Goal: Transaction & Acquisition: Purchase product/service

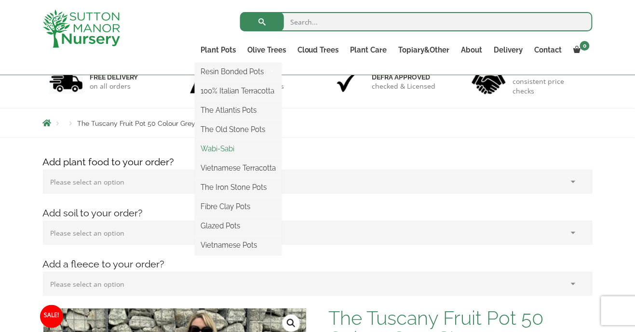
click at [223, 149] on link "Wabi-Sabi" at bounding box center [238, 149] width 87 height 14
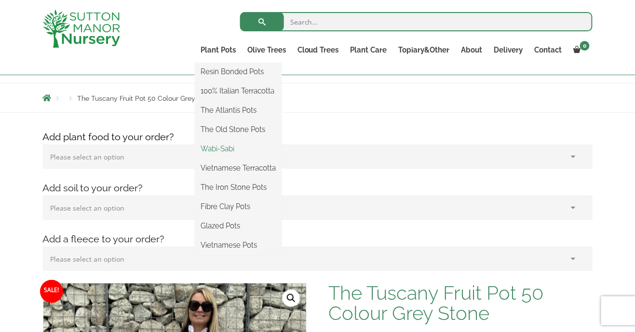
scroll to position [114, 0]
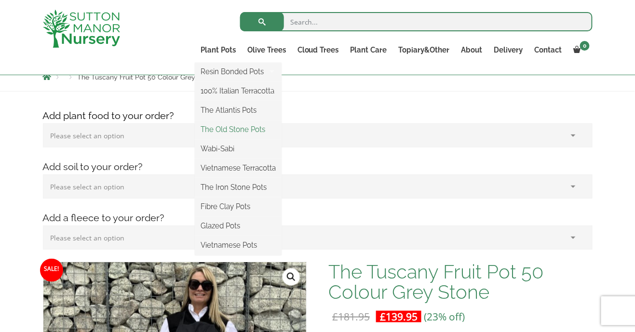
click at [240, 131] on link "The Old Stone Pots" at bounding box center [238, 129] width 87 height 14
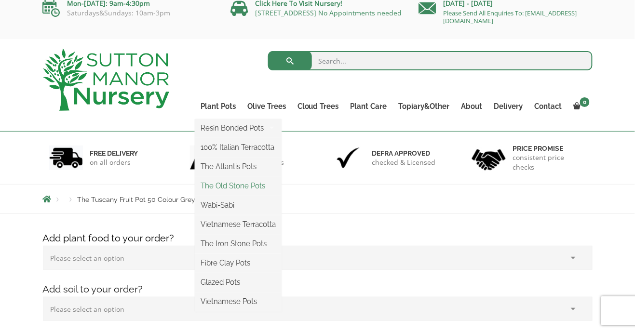
scroll to position [0, 0]
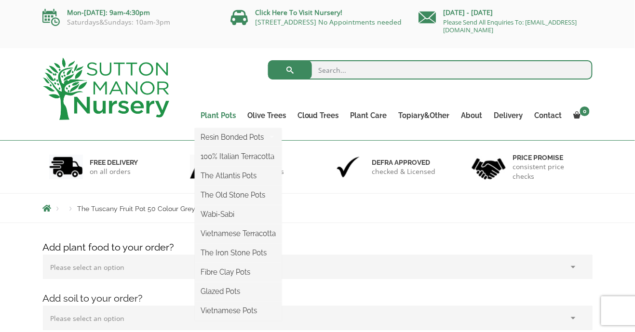
click at [228, 113] on link "Plant Pots" at bounding box center [218, 116] width 47 height 14
click at [255, 133] on link "Resin Bonded Pots" at bounding box center [238, 137] width 87 height 14
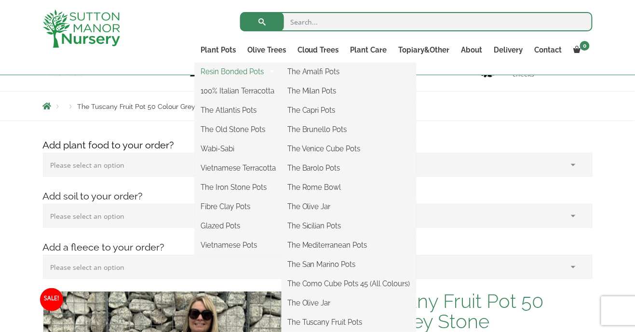
scroll to position [87, 0]
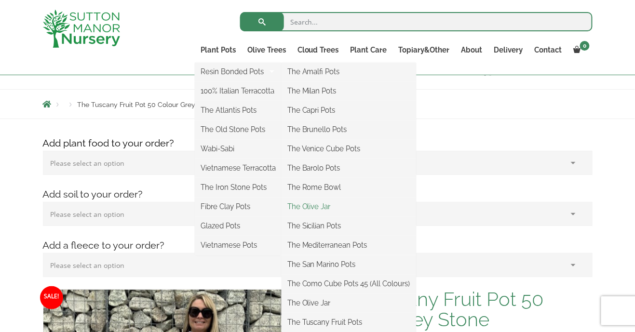
click at [324, 200] on link "The Olive Jar" at bounding box center [349, 207] width 135 height 14
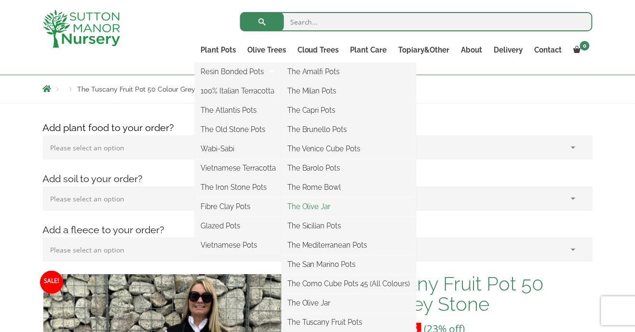
scroll to position [133, 0]
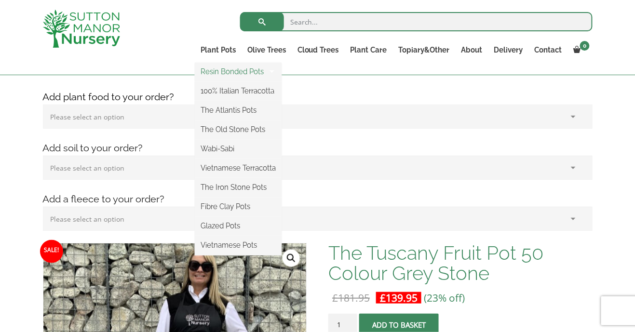
click at [264, 74] on link "Resin Bonded Pots" at bounding box center [238, 72] width 87 height 14
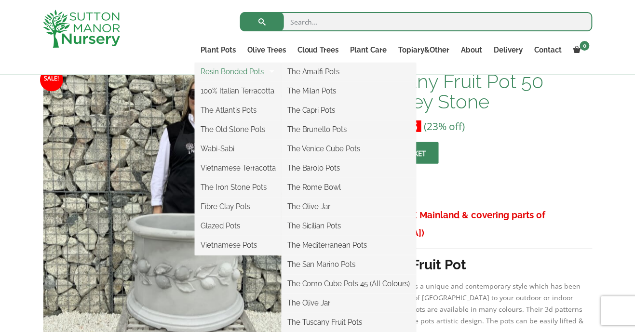
scroll to position [320, 0]
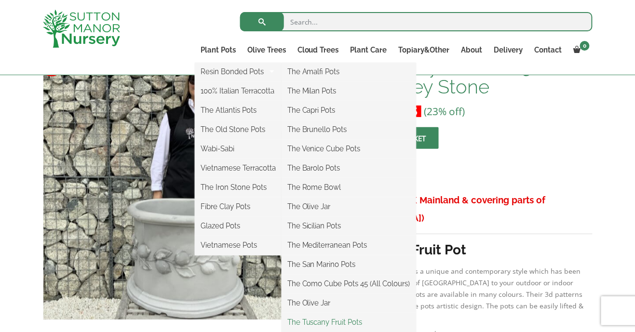
click at [352, 323] on link "The Tuscany Fruit Pots" at bounding box center [349, 322] width 135 height 14
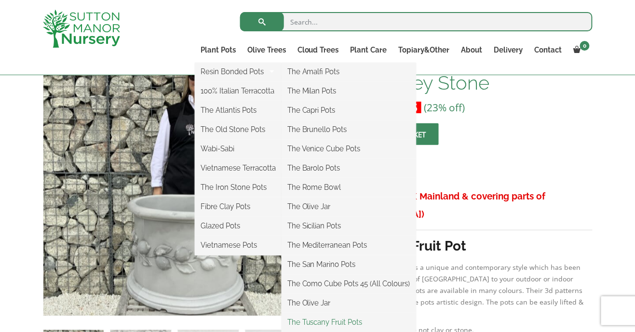
scroll to position [366, 0]
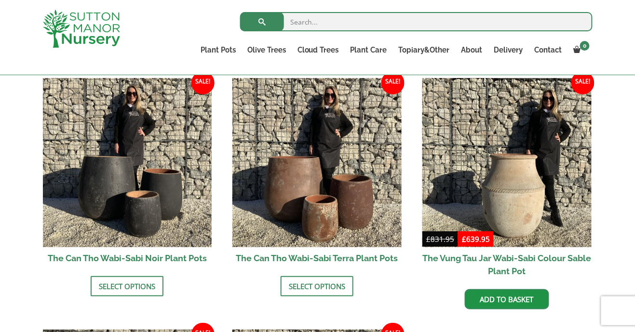
scroll to position [995, 0]
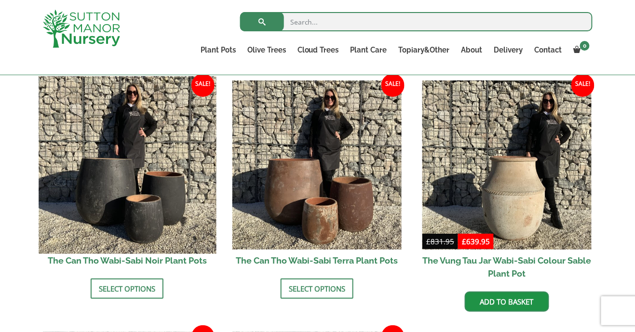
click at [135, 221] on img at bounding box center [127, 165] width 177 height 177
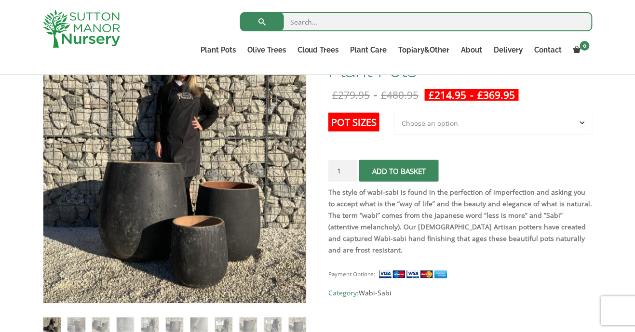
scroll to position [183, 0]
click at [584, 121] on select "Choose an option 3rd to Largest Pot In The Picture 2nd to Largest Pot In The Pi…" at bounding box center [493, 123] width 198 height 24
click at [395, 111] on select "Choose an option 3rd to Largest Pot In The Picture 2nd to Largest Pot In The Pi…" at bounding box center [493, 123] width 198 height 24
select select "2nd to Largest Pot In The Picture"
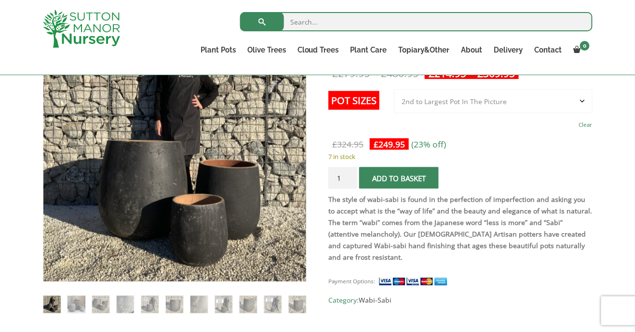
scroll to position [204, 0]
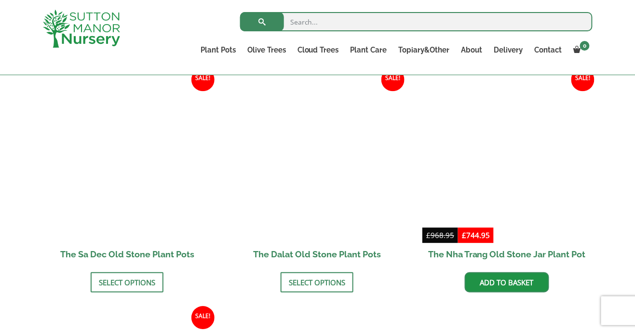
scroll to position [590, 0]
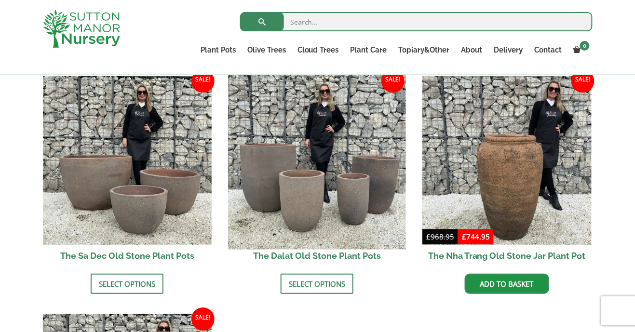
click at [320, 183] on img at bounding box center [317, 160] width 177 height 177
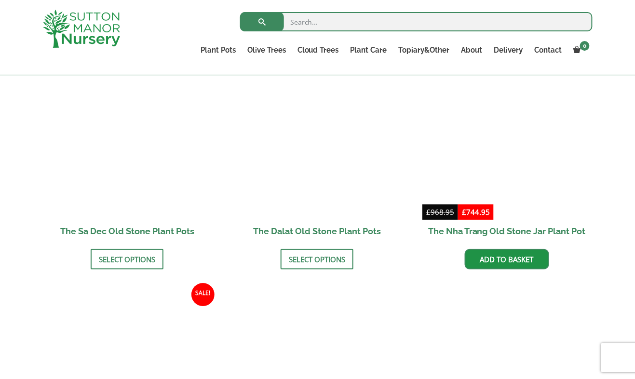
scroll to position [637, 0]
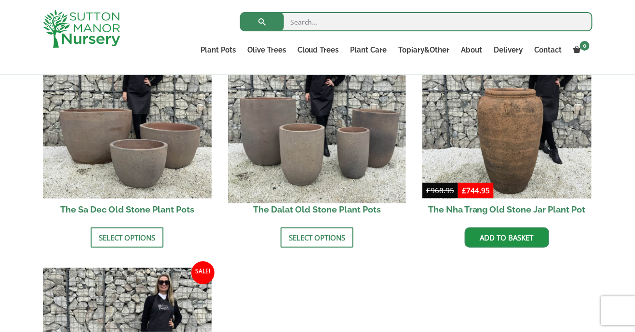
click at [316, 143] on img at bounding box center [317, 114] width 177 height 177
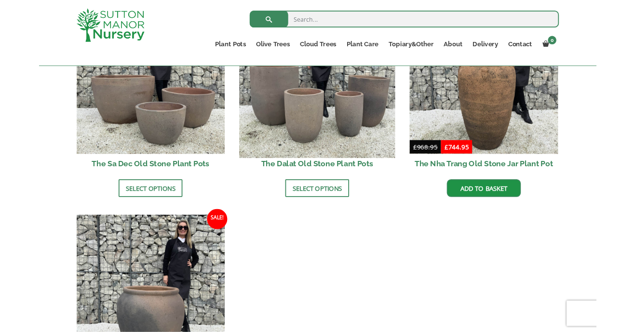
scroll to position [683, 0]
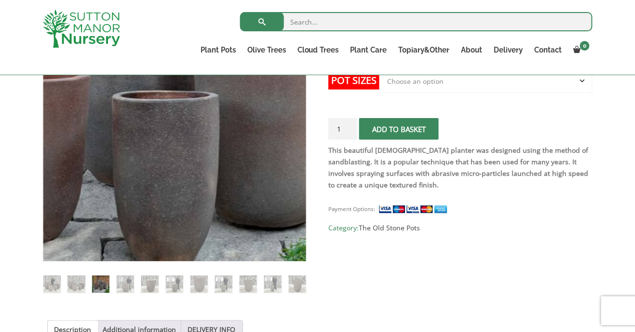
scroll to position [227, 0]
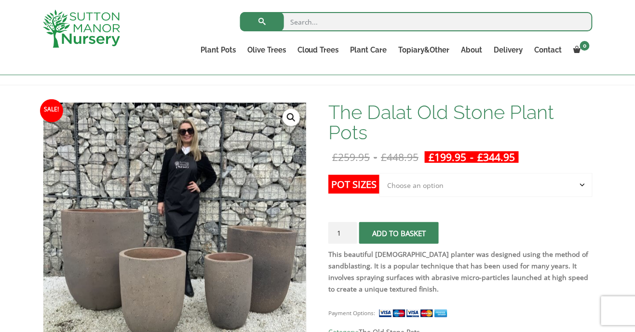
scroll to position [108, 0]
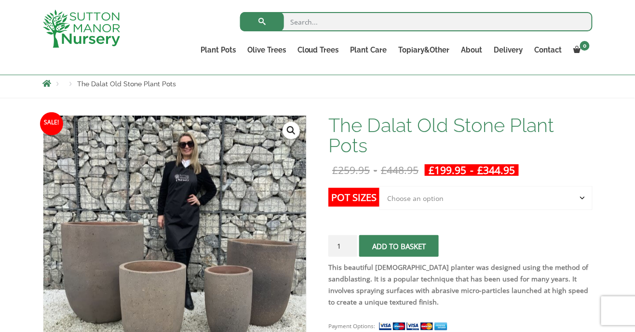
click at [586, 197] on select "Choose an option Click here to buy the 4th to Largest Pot In The Picture Click …" at bounding box center [486, 198] width 213 height 24
click at [380, 186] on select "Choose an option Click here to buy the 4th to Largest Pot In The Picture Click …" at bounding box center [486, 198] width 213 height 24
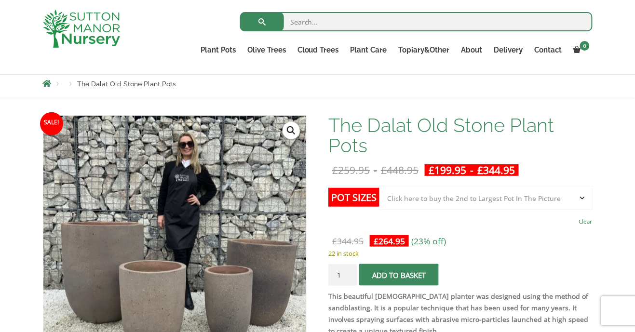
click at [586, 197] on select "Choose an option Click here to buy the 4th to Largest Pot In The Picture Click …" at bounding box center [486, 198] width 213 height 24
click at [380, 186] on select "Choose an option Click here to buy the 4th to Largest Pot In The Picture Click …" at bounding box center [486, 198] width 213 height 24
select select "Click here to buy the 3rd to Largest Pot In The Picture"
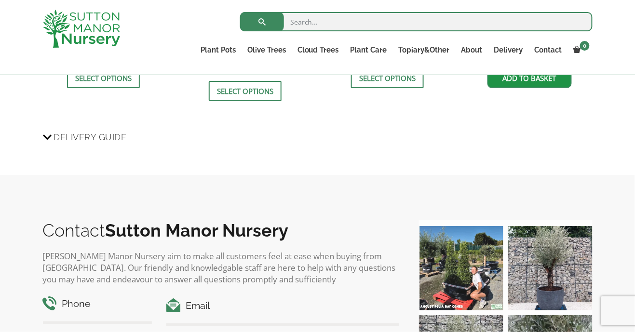
scroll to position [1342, 0]
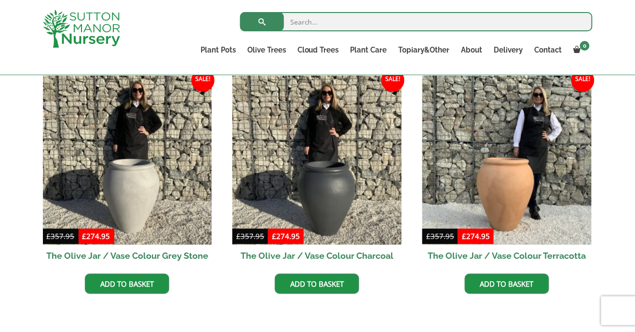
scroll to position [296, 0]
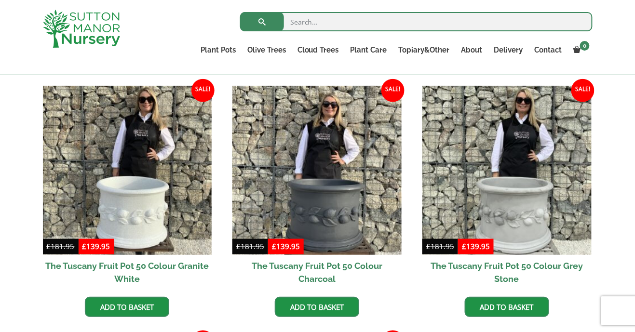
scroll to position [279, 0]
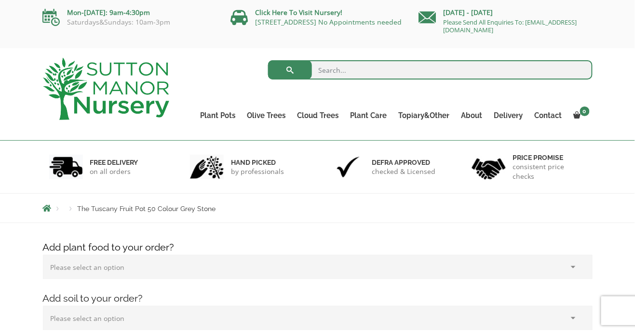
click at [125, 100] on img at bounding box center [106, 89] width 126 height 62
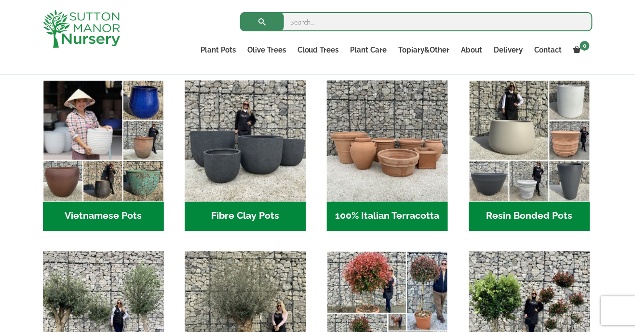
scroll to position [315, 0]
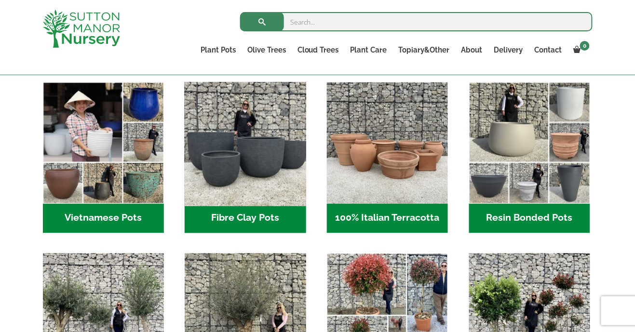
click at [236, 149] on img "Visit product category Fibre Clay Pots" at bounding box center [245, 143] width 127 height 127
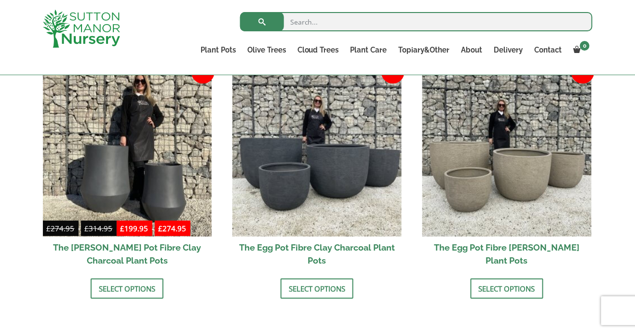
scroll to position [316, 0]
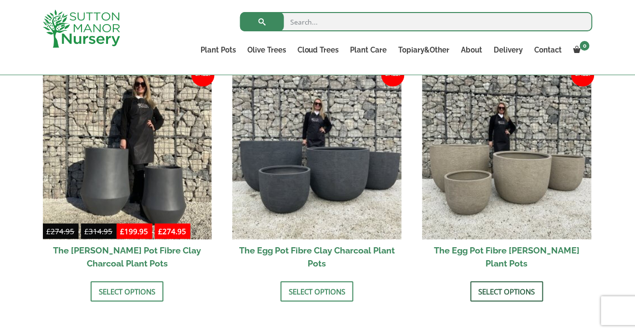
click at [523, 293] on link "Select options" at bounding box center [507, 292] width 73 height 20
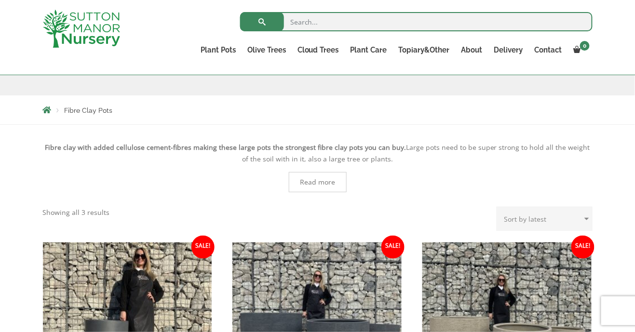
scroll to position [0, 0]
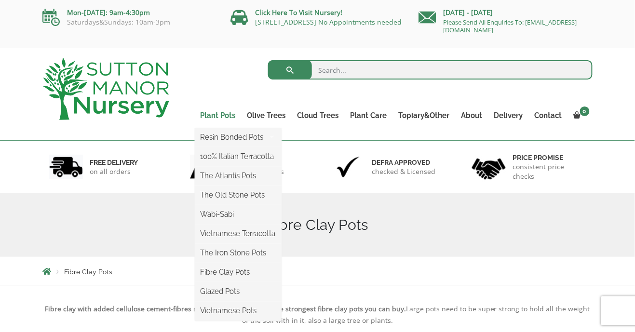
click at [217, 116] on link "Plant Pots" at bounding box center [218, 116] width 47 height 14
click at [227, 128] on ul "Resin Bonded Pots The Amalfi Pots The Milan Pots The Capri Pots The Brunello Po…" at bounding box center [238, 224] width 87 height 193
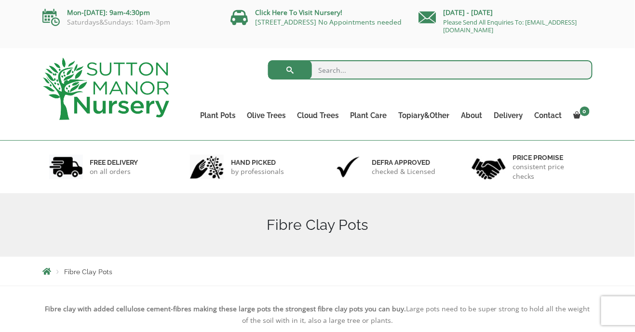
click at [49, 270] on span "Breadcrumbs" at bounding box center [47, 272] width 9 height 8
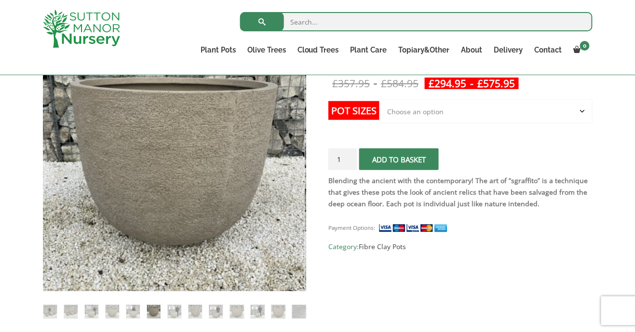
scroll to position [179, 0]
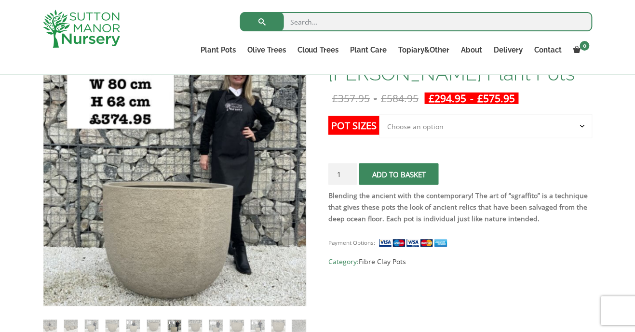
click at [585, 124] on select "Choose an option Click here to buy the 5th To Largest Pot In The Picture Click …" at bounding box center [486, 126] width 213 height 24
click at [380, 114] on select "Choose an option Click here to buy the 5th To Largest Pot In The Picture Click …" at bounding box center [486, 126] width 213 height 24
select select "Click here to buy the 5th To Largest Pot In The Picture"
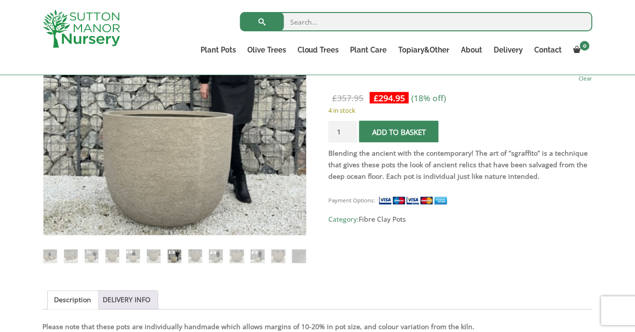
scroll to position [253, 0]
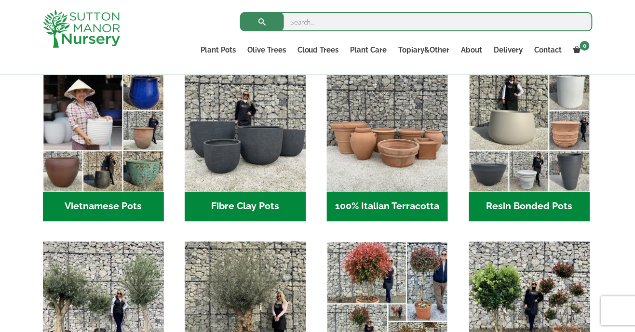
scroll to position [326, 0]
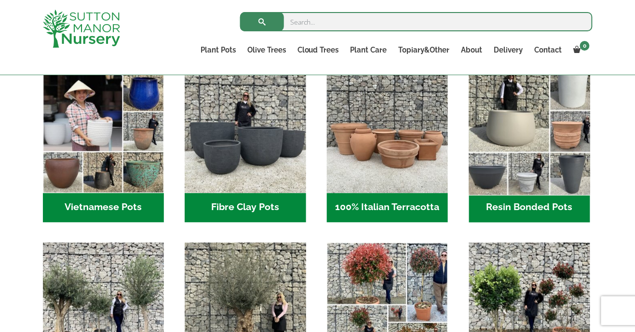
click at [531, 149] on img "Visit product category Resin Bonded Pots" at bounding box center [529, 132] width 127 height 127
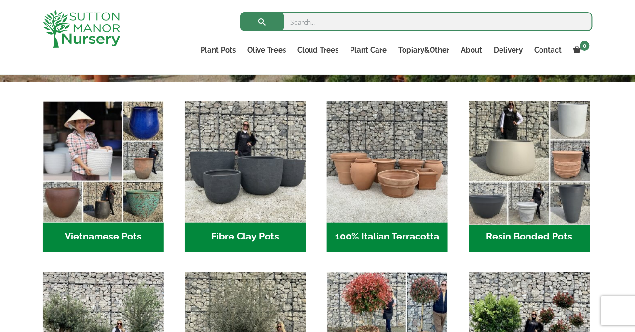
scroll to position [296, 0]
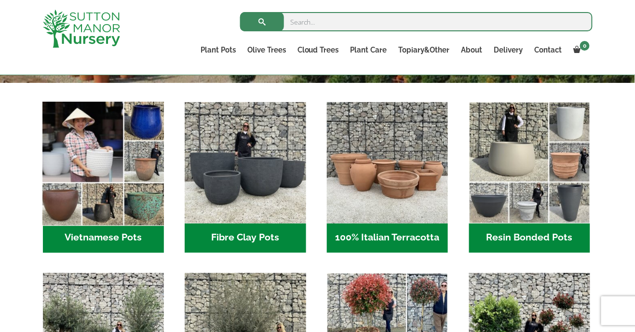
click at [109, 184] on img "Visit product category Vietnamese Pots" at bounding box center [103, 162] width 127 height 127
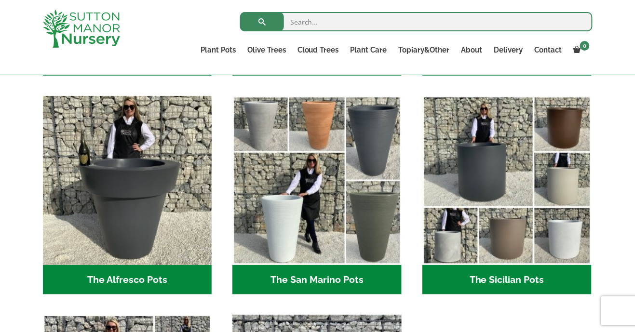
scroll to position [1122, 0]
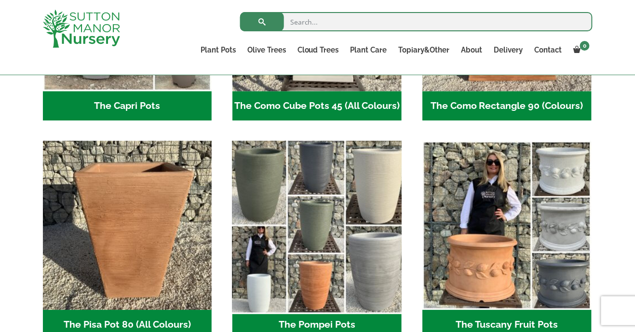
click at [325, 223] on img "Visit product category The Pompei Pots" at bounding box center [317, 224] width 177 height 177
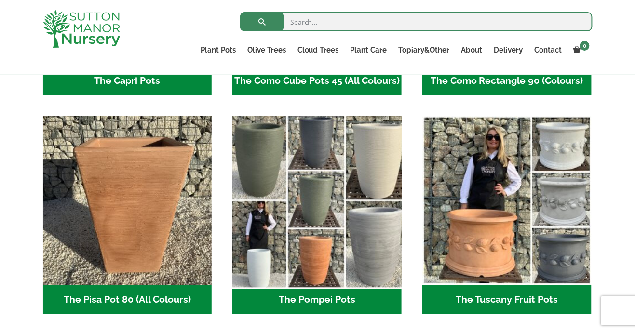
scroll to position [683, 0]
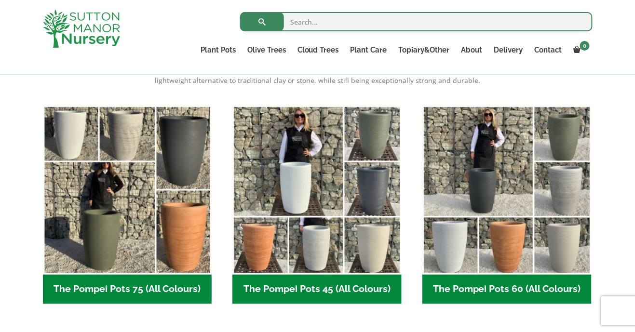
scroll to position [225, 0]
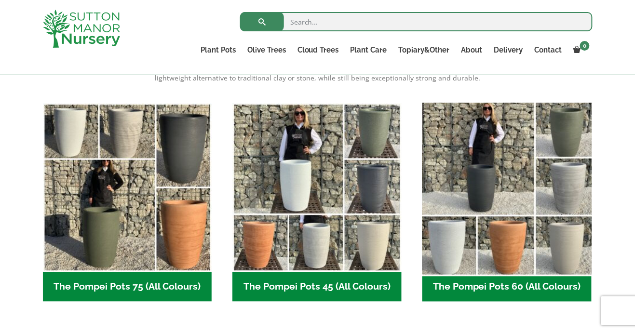
click at [502, 226] on img "Visit product category The Pompei Pots 60 (All Colours)" at bounding box center [506, 187] width 177 height 177
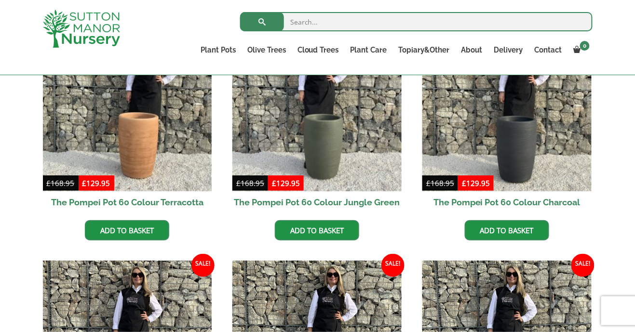
scroll to position [298, 0]
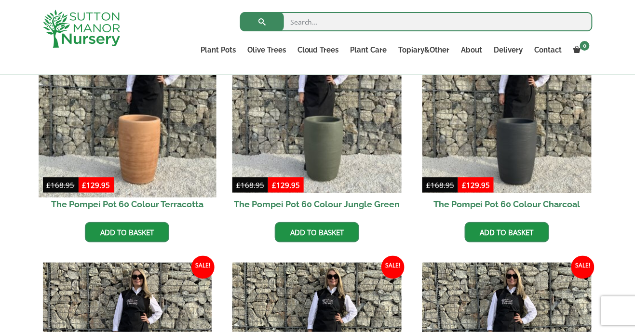
click at [148, 140] on img at bounding box center [127, 108] width 177 height 177
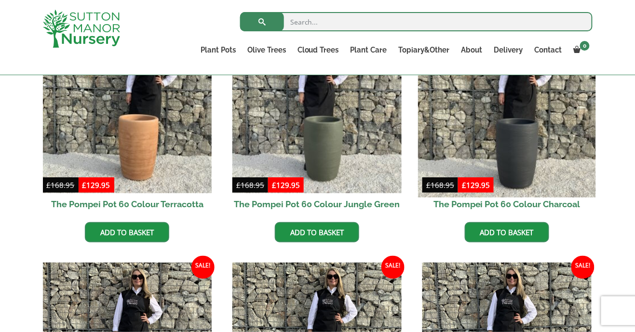
click at [521, 150] on img at bounding box center [506, 108] width 177 height 177
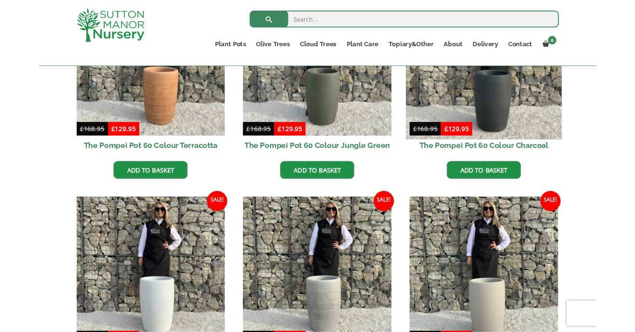
scroll to position [344, 0]
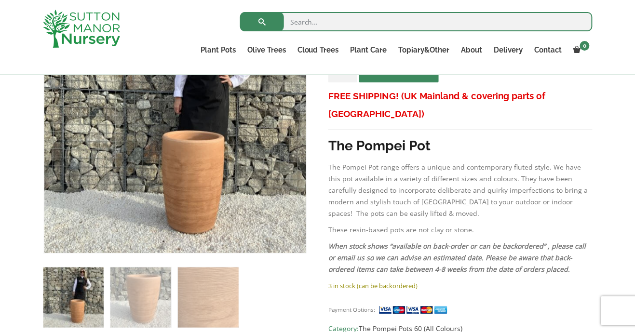
scroll to position [231, 0]
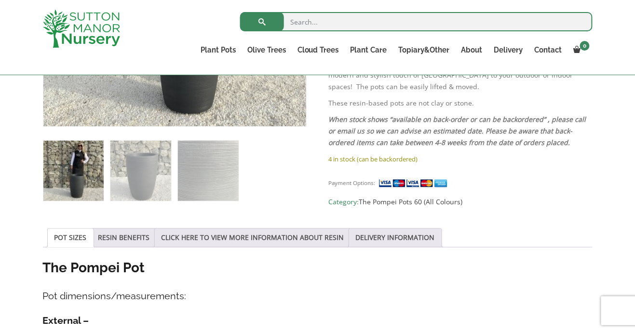
scroll to position [360, 0]
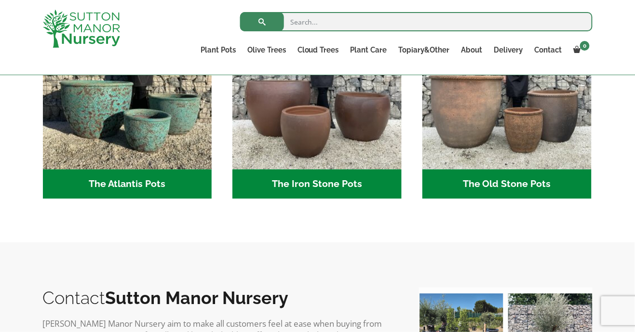
scroll to position [583, 0]
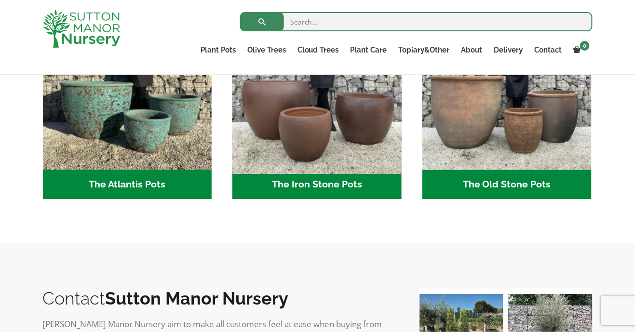
click at [312, 126] on img "Visit product category The Iron Stone Pots" at bounding box center [317, 84] width 177 height 177
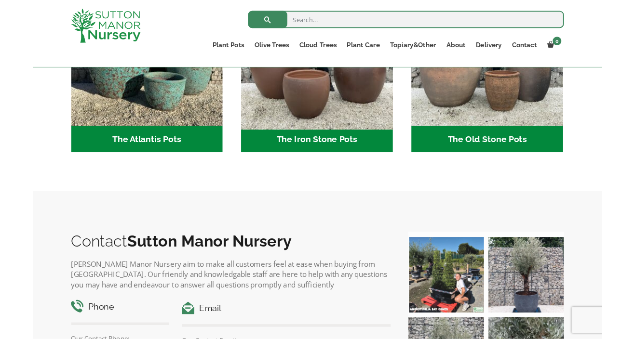
scroll to position [629, 0]
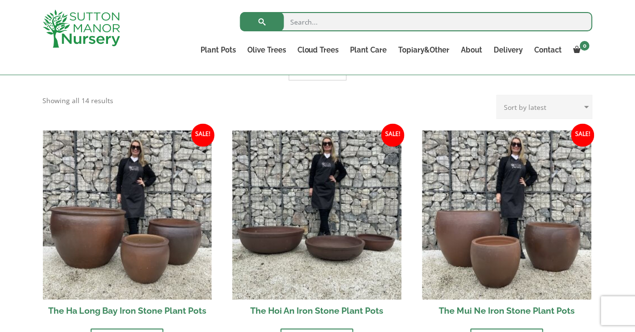
scroll to position [320, 0]
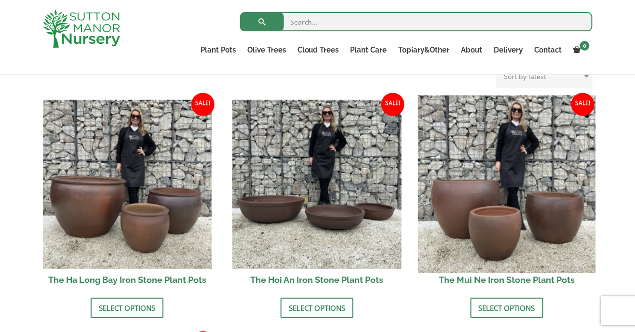
click at [512, 215] on img at bounding box center [506, 183] width 177 height 177
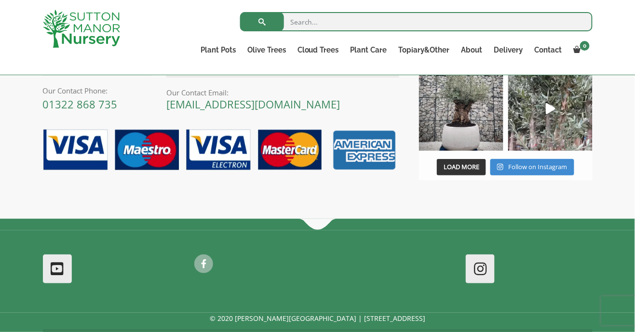
scroll to position [1013, 0]
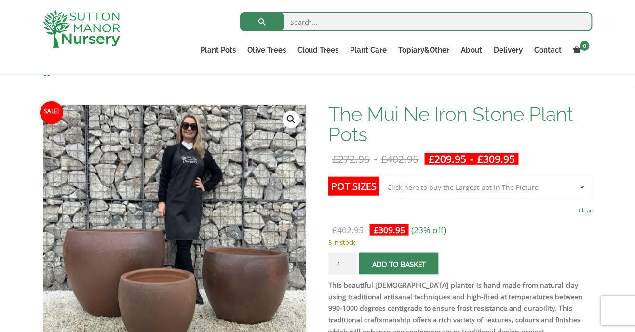
scroll to position [114, 0]
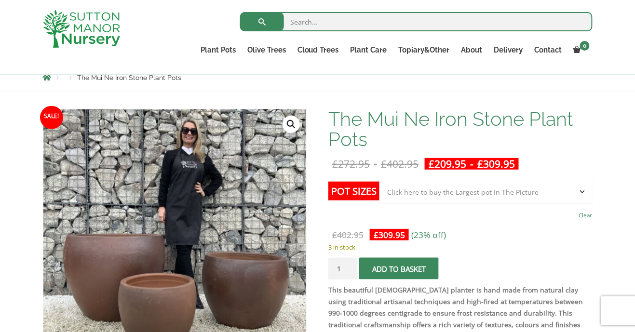
click at [581, 190] on select "Choose an option Click here to buy the 3rd to Largest Pot In The Picture Click …" at bounding box center [486, 192] width 213 height 24
click at [380, 180] on select "Choose an option Click here to buy the 3rd to Largest Pot In The Picture Click …" at bounding box center [486, 192] width 213 height 24
select select "Click here to buy the 3rd to Largest Pot In The Picture"
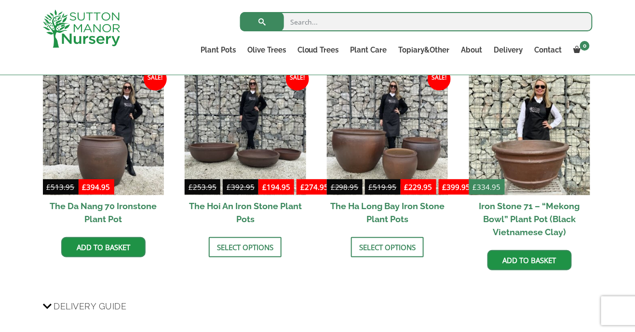
scroll to position [1092, 0]
